Goal: Find specific page/section

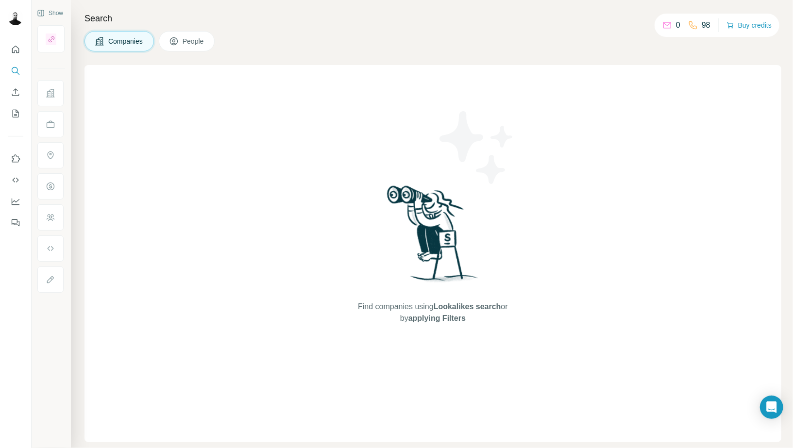
click at [24, 90] on div at bounding box center [15, 133] width 31 height 197
click at [16, 91] on icon "Enrich CSV" at bounding box center [16, 92] width 10 height 10
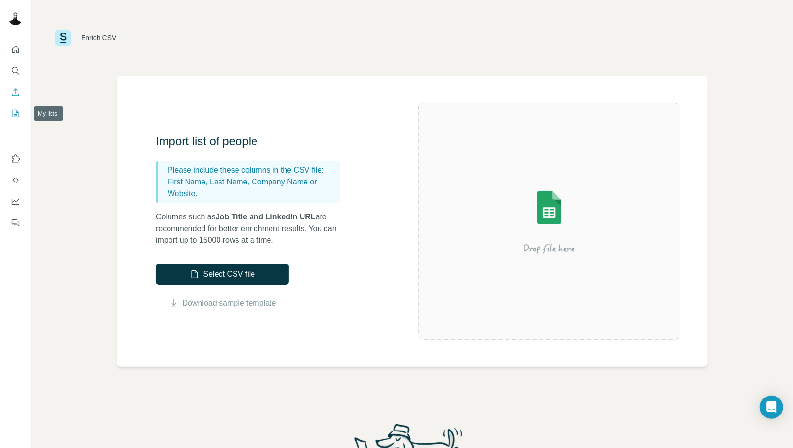
click at [9, 97] on button "Enrich CSV" at bounding box center [16, 92] width 16 height 17
click at [13, 111] on icon "My lists" at bounding box center [16, 114] width 10 height 10
